Goal: Task Accomplishment & Management: Complete application form

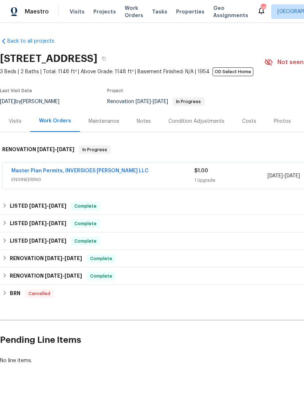
click at [99, 8] on span "Projects" at bounding box center [104, 11] width 23 height 7
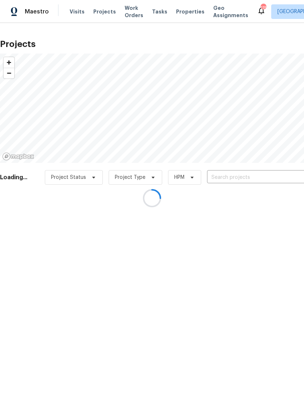
click at [234, 177] on div at bounding box center [152, 198] width 304 height 396
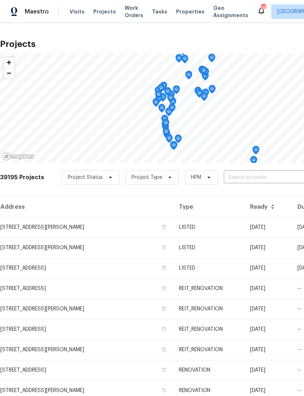
click at [254, 179] on input "text" at bounding box center [265, 177] width 83 height 11
type input "4906 co"
click at [237, 194] on li "[STREET_ADDRESS][PERSON_NAME]" at bounding box center [248, 194] width 106 height 12
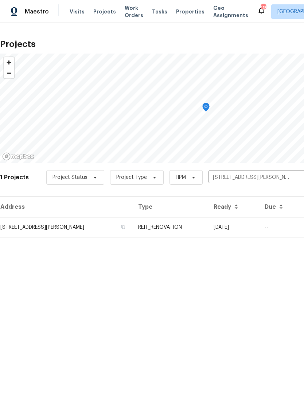
click at [207, 224] on td "REIT_RENOVATION" at bounding box center [170, 227] width 76 height 20
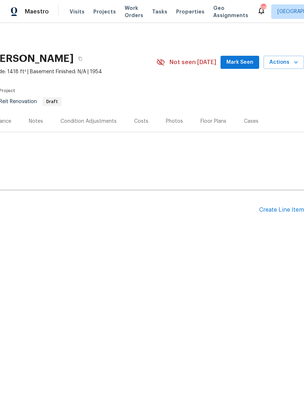
scroll to position [0, 108]
click at [277, 210] on div "Create Line Item" at bounding box center [281, 209] width 45 height 7
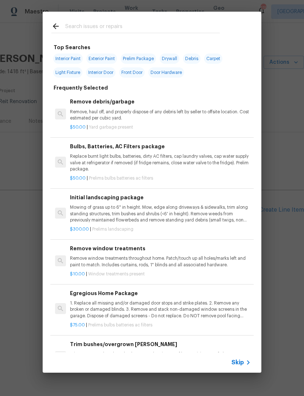
click at [124, 25] on input "text" at bounding box center [142, 27] width 154 height 11
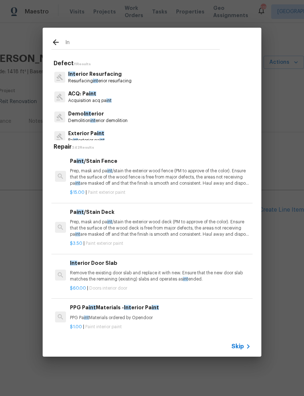
type input "I"
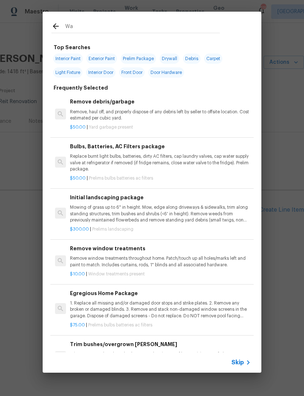
type input "W"
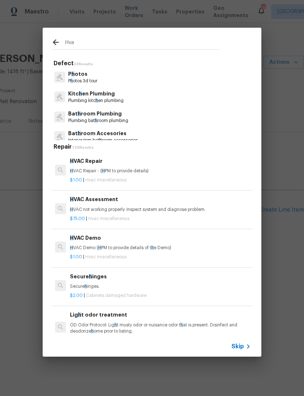
type input "Hvac"
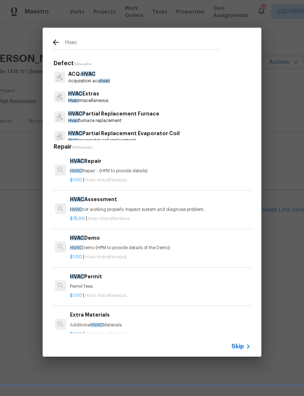
click at [112, 166] on div "HVAC Repair HVAC Repair - (HPM to provide details)" at bounding box center [160, 165] width 181 height 17
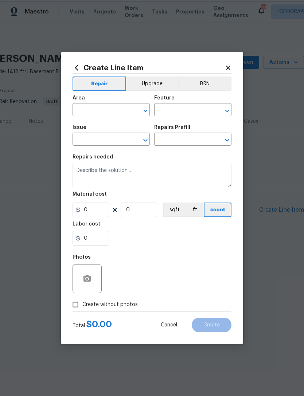
type input "HVAC"
type input "HVAC Extras"
type input "HVAC Repair $1.00"
type textarea "HVAC Repair - (HPM to provide details)"
type input "1"
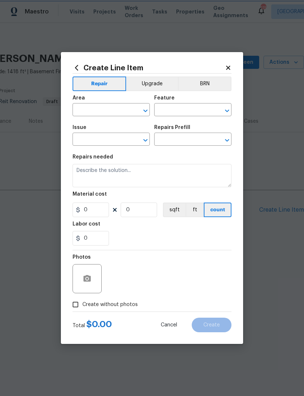
type input "1"
click at [111, 107] on input "text" at bounding box center [100, 110] width 57 height 11
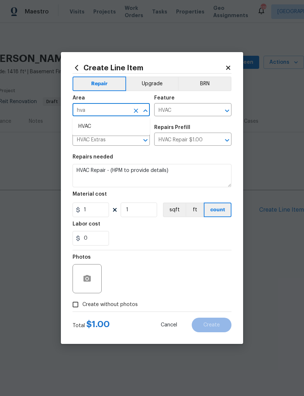
click at [90, 126] on li "HVAC" at bounding box center [110, 127] width 77 height 12
type input "HVAC"
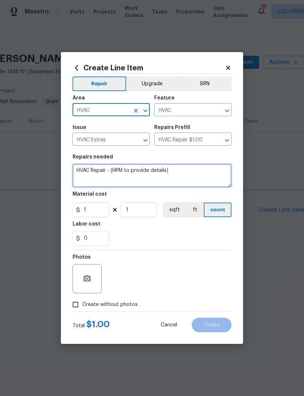
click at [186, 174] on textarea "HVAC Repair - (HPM to provide details)" at bounding box center [151, 175] width 159 height 23
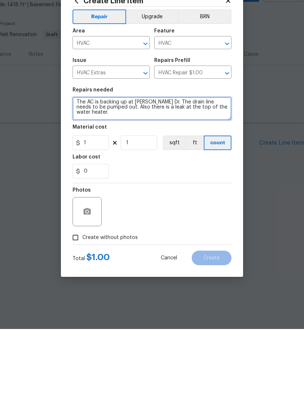
scroll to position [12, 0]
type textarea "HVAC Repair - (HPM to provide details) The AC is backing up at [PERSON_NAME] Dr…"
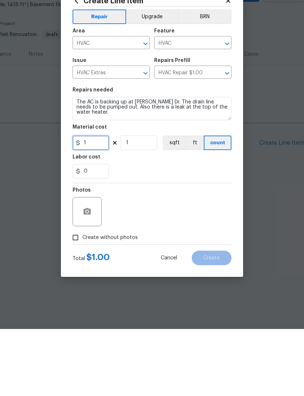
click at [96, 202] on input "1" at bounding box center [90, 209] width 36 height 15
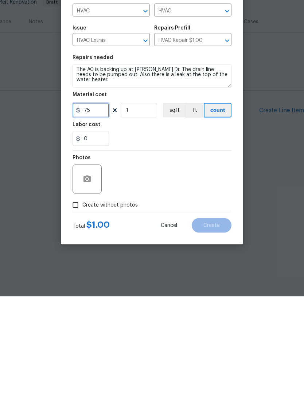
type input "75"
click at [79, 250] on div "Photos Create without photos" at bounding box center [151, 280] width 159 height 61
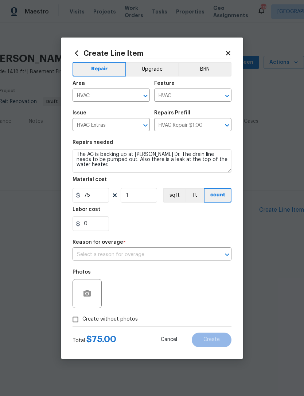
click at [76, 321] on input "Create without photos" at bounding box center [75, 319] width 14 height 14
checkbox input "true"
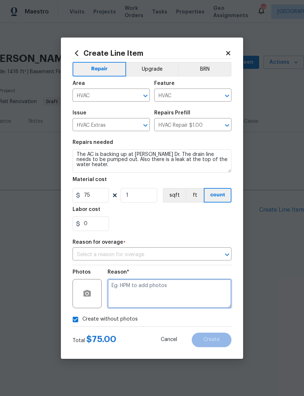
click at [169, 291] on textarea at bounding box center [169, 293] width 124 height 29
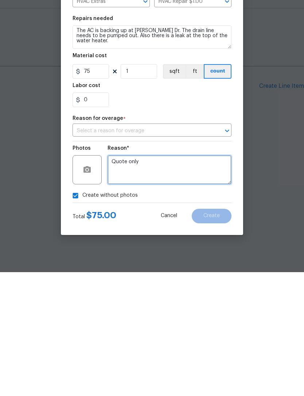
type textarea "Quote only"
click at [202, 249] on input "text" at bounding box center [141, 254] width 138 height 11
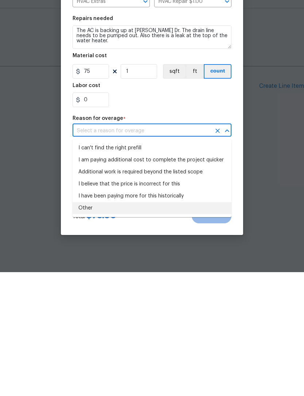
click at [92, 326] on li "Other" at bounding box center [151, 332] width 159 height 12
type input "Other"
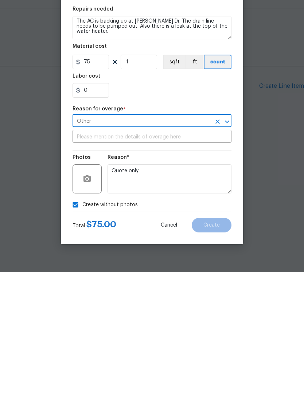
click at [167, 255] on input "text" at bounding box center [151, 260] width 159 height 11
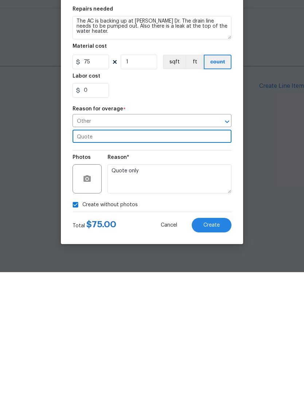
type input "Quote"
click at [217, 346] on span "Create" at bounding box center [211, 348] width 16 height 5
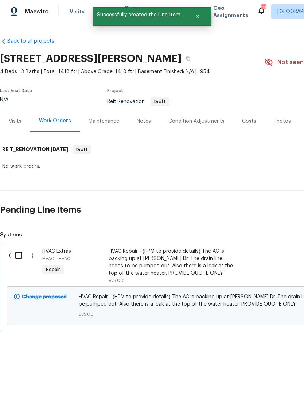
scroll to position [0, 0]
click at [15, 255] on input "checkbox" at bounding box center [21, 255] width 21 height 15
checkbox input "true"
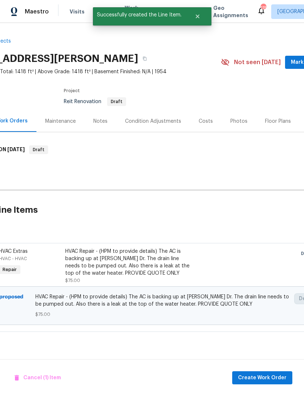
scroll to position [0, 77]
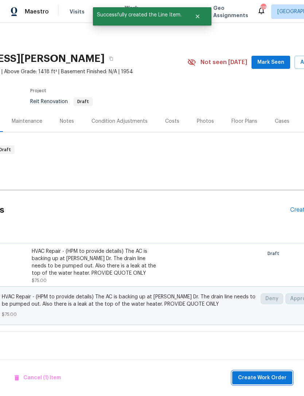
click at [272, 376] on span "Create Work Order" at bounding box center [262, 377] width 48 height 9
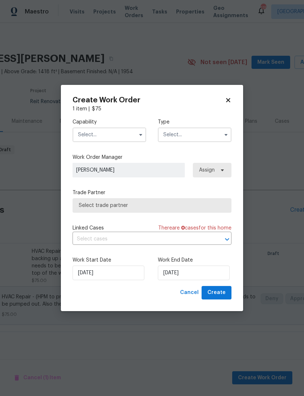
click at [111, 138] on input "text" at bounding box center [109, 134] width 74 height 15
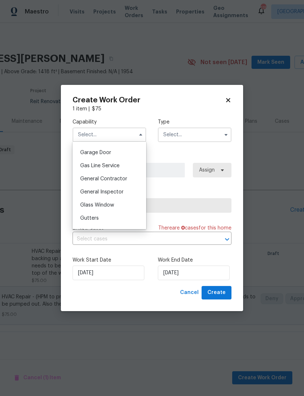
scroll to position [323, 0]
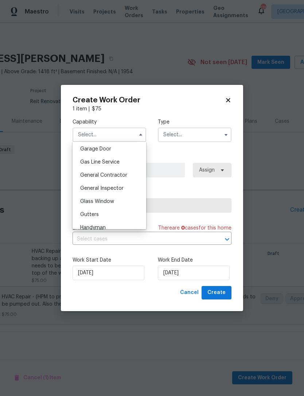
click at [120, 173] on span "General Contractor" at bounding box center [103, 175] width 47 height 5
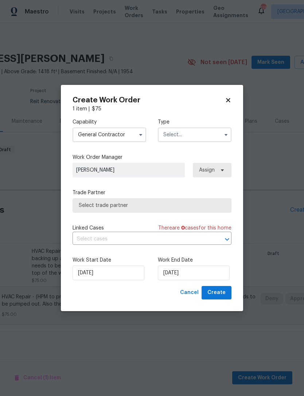
click at [123, 133] on input "General Contractor" at bounding box center [109, 134] width 74 height 15
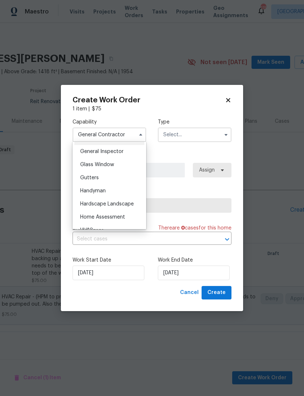
scroll to position [359, 0]
click at [118, 192] on div "Handyman" at bounding box center [109, 191] width 70 height 13
type input "Handyman"
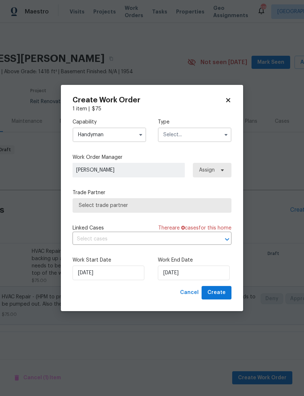
click at [206, 135] on input "text" at bounding box center [195, 134] width 74 height 15
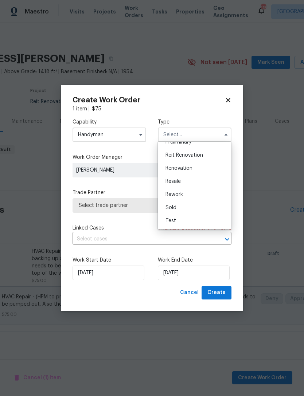
scroll to position [165, 0]
click at [199, 157] on span "Reit Renovation" at bounding box center [183, 155] width 37 height 5
type input "Reit Renovation"
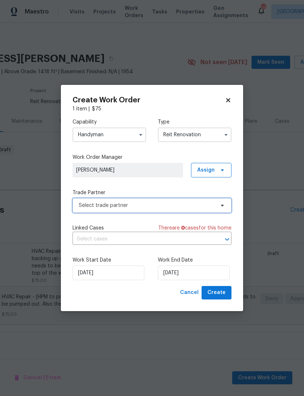
click at [181, 204] on span "Select trade partner" at bounding box center [147, 205] width 136 height 7
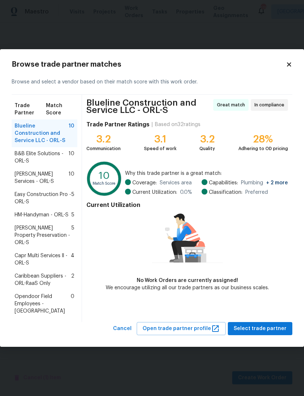
click at [34, 276] on span "Caribbean Suppliers - ORL-RaaS Only" at bounding box center [43, 279] width 56 height 15
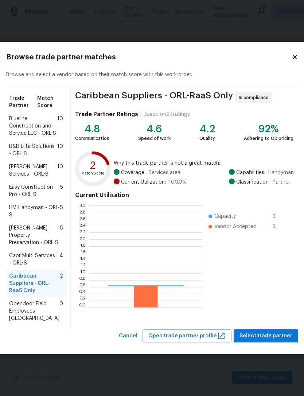
scroll to position [102, 113]
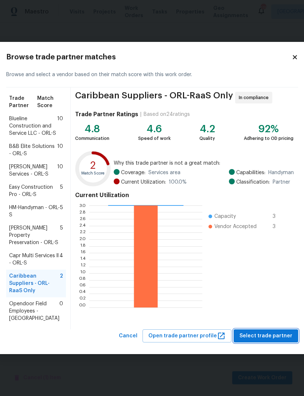
click at [262, 340] on span "Select trade partner" at bounding box center [265, 335] width 53 height 9
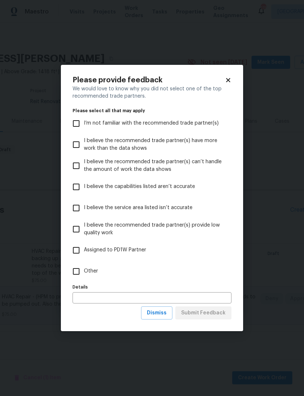
click at [74, 272] on input "Other" at bounding box center [75, 271] width 15 height 15
checkbox input "true"
click at [217, 314] on span "Submit Feedback" at bounding box center [203, 312] width 44 height 9
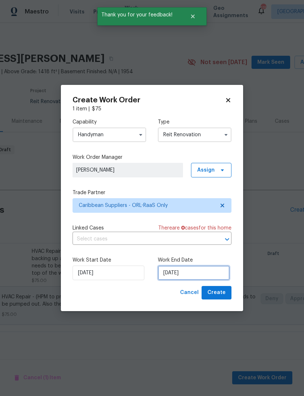
click at [183, 274] on input "[DATE]" at bounding box center [194, 272] width 72 height 15
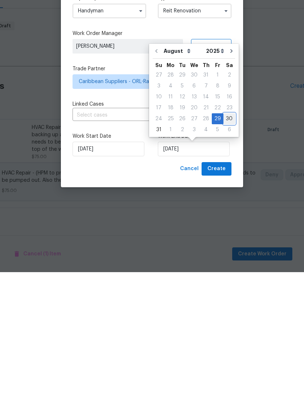
click at [225, 237] on div "30" at bounding box center [229, 242] width 12 height 10
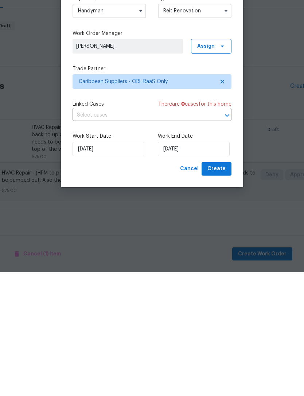
type input "[DATE]"
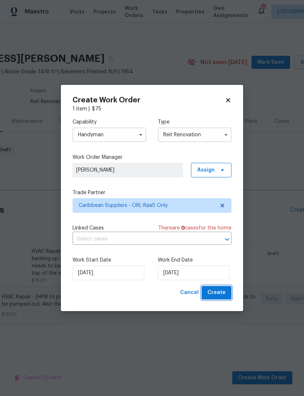
click at [217, 293] on span "Create" at bounding box center [216, 292] width 18 height 9
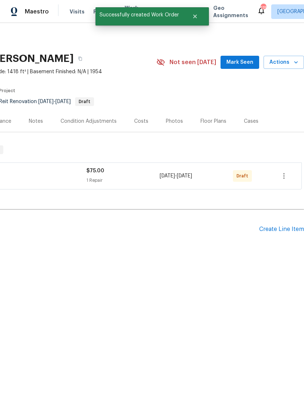
scroll to position [0, 108]
click at [284, 175] on icon "button" at bounding box center [283, 176] width 1 height 6
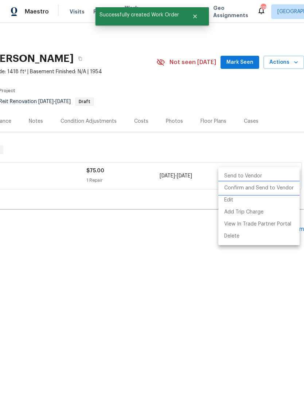
click at [271, 189] on li "Confirm and Send to Vendor" at bounding box center [258, 188] width 81 height 12
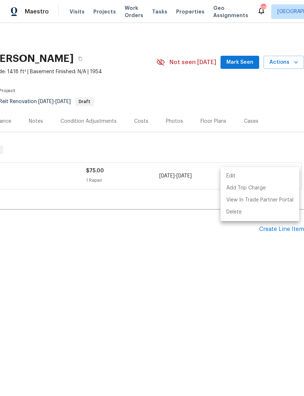
click at [175, 306] on div at bounding box center [152, 198] width 304 height 396
